Goal: Navigation & Orientation: Find specific page/section

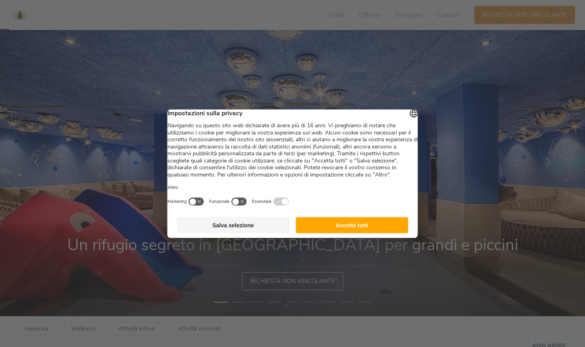
scroll to position [46, 0]
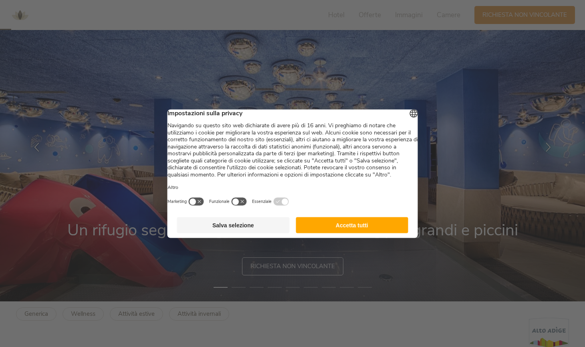
click at [327, 232] on button "Accetta tutti" at bounding box center [352, 225] width 113 height 16
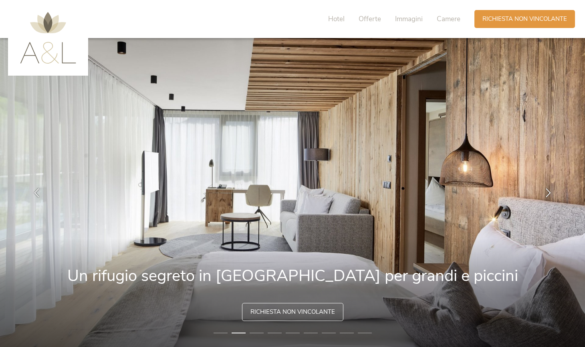
scroll to position [0, 0]
click at [60, 48] on img at bounding box center [48, 38] width 56 height 52
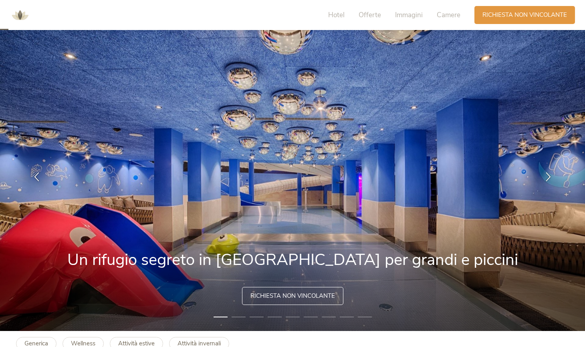
scroll to position [47, 0]
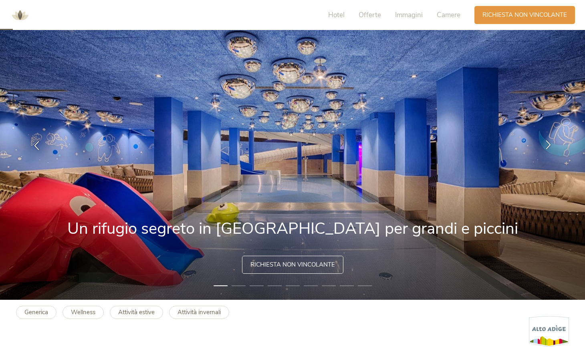
click at [549, 145] on icon at bounding box center [548, 144] width 9 height 9
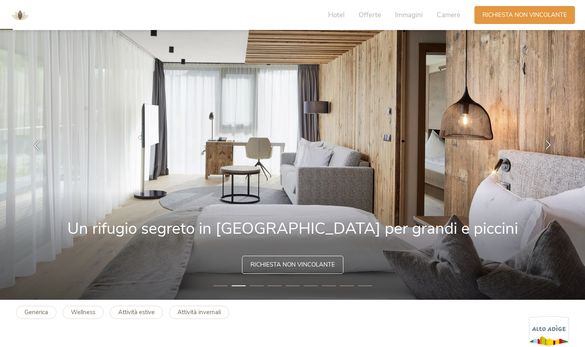
click at [549, 145] on icon at bounding box center [548, 144] width 9 height 9
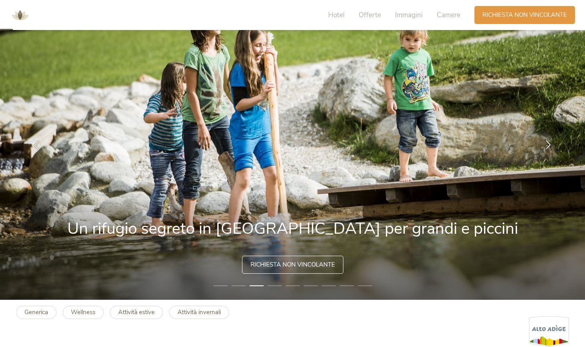
click at [549, 145] on icon at bounding box center [548, 144] width 9 height 9
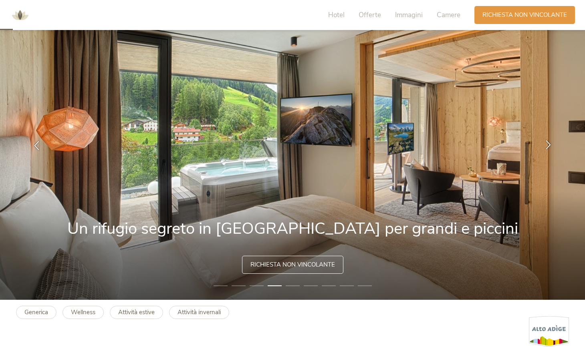
click at [550, 145] on icon at bounding box center [548, 144] width 9 height 9
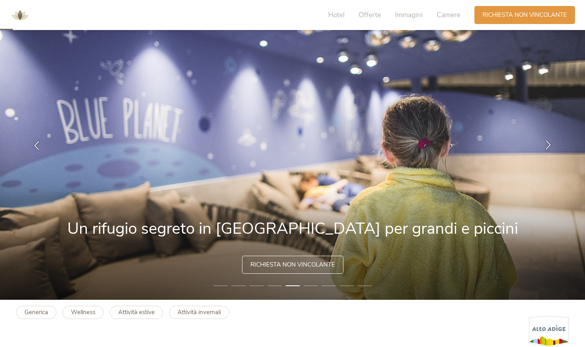
click at [549, 145] on icon at bounding box center [548, 144] width 9 height 9
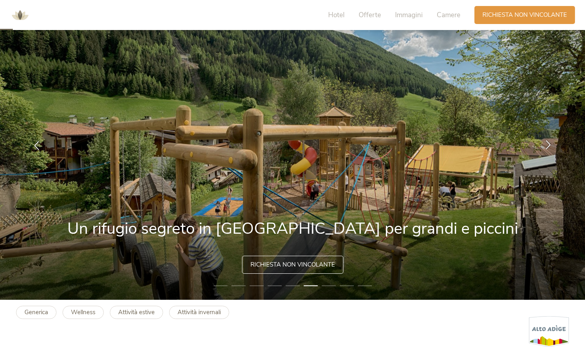
click at [549, 145] on icon at bounding box center [548, 144] width 9 height 9
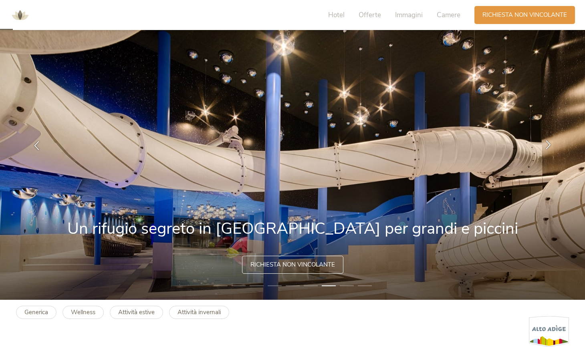
click at [549, 145] on icon at bounding box center [548, 144] width 9 height 9
click at [547, 143] on icon at bounding box center [548, 144] width 9 height 9
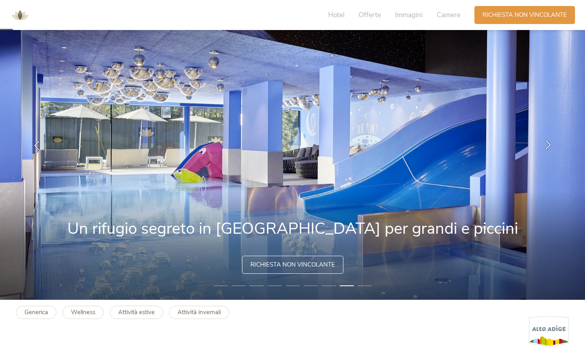
click at [547, 143] on icon at bounding box center [548, 144] width 9 height 9
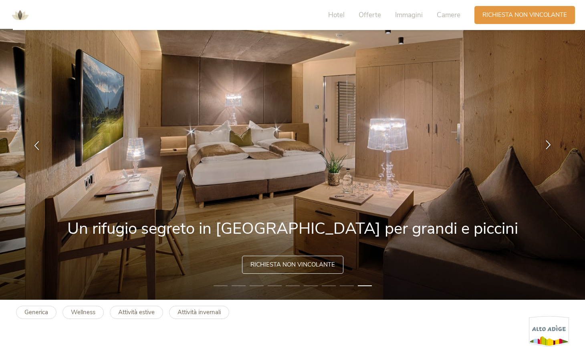
click at [547, 143] on icon at bounding box center [548, 144] width 9 height 9
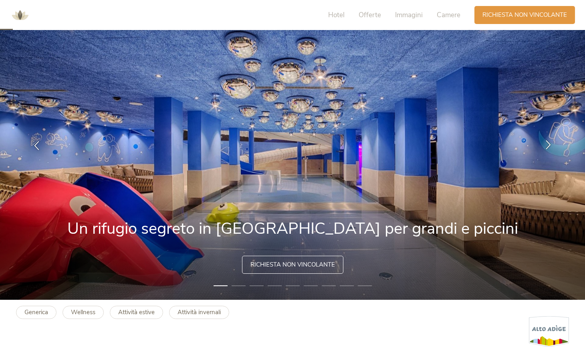
click at [547, 143] on icon at bounding box center [548, 144] width 9 height 9
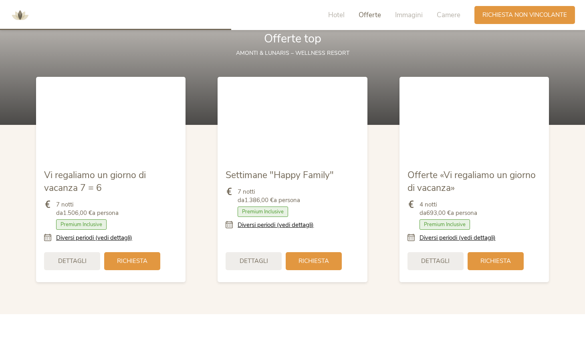
scroll to position [925, 0]
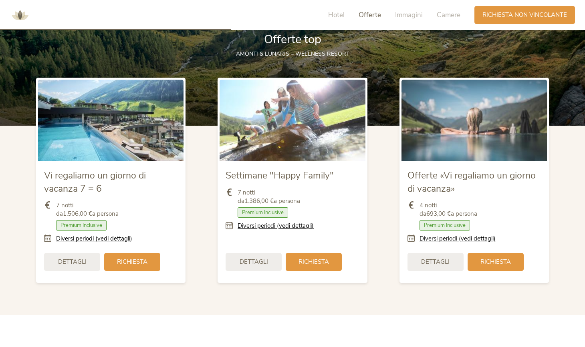
click at [120, 123] on img at bounding box center [110, 121] width 145 height 82
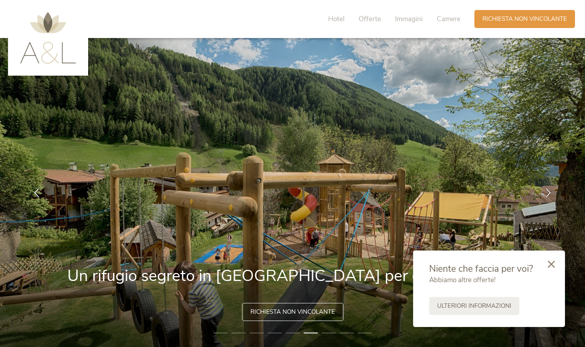
scroll to position [0, 0]
